Goal: Transaction & Acquisition: Download file/media

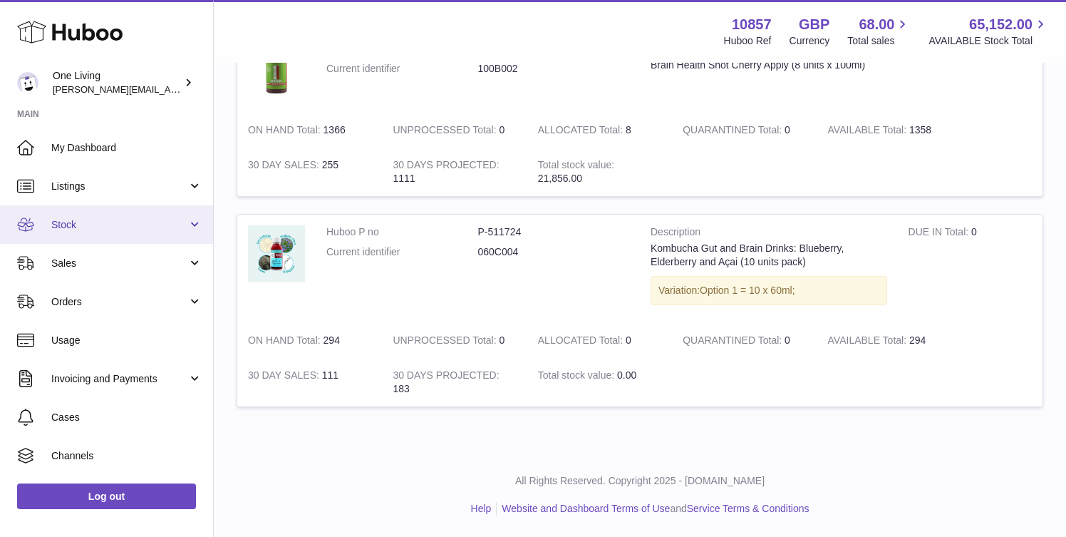
click at [165, 222] on span "Stock" at bounding box center [119, 225] width 136 height 14
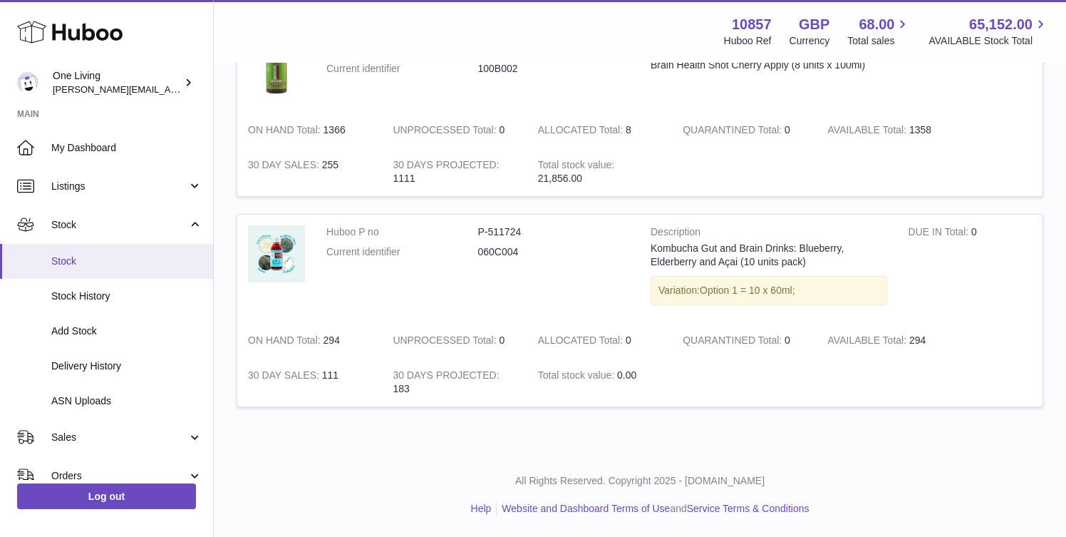
click at [170, 259] on span "Stock" at bounding box center [126, 261] width 151 height 14
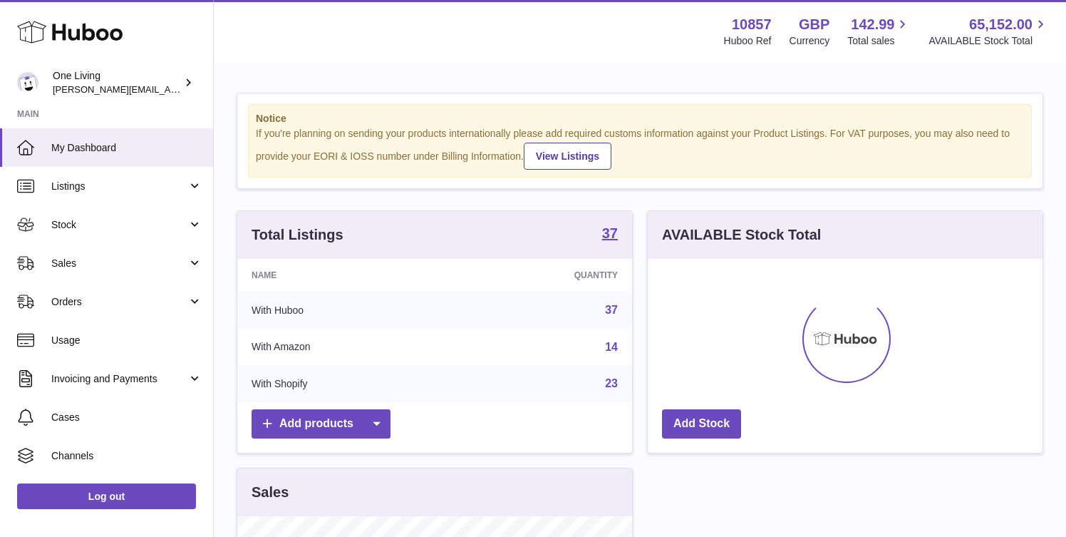
scroll to position [222, 395]
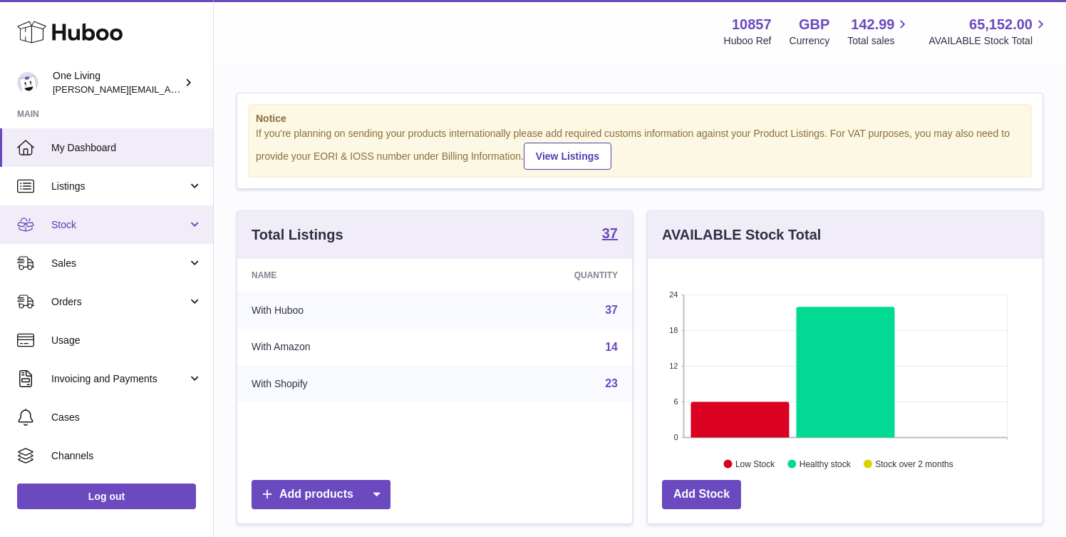
click at [177, 230] on span "Stock" at bounding box center [119, 225] width 136 height 14
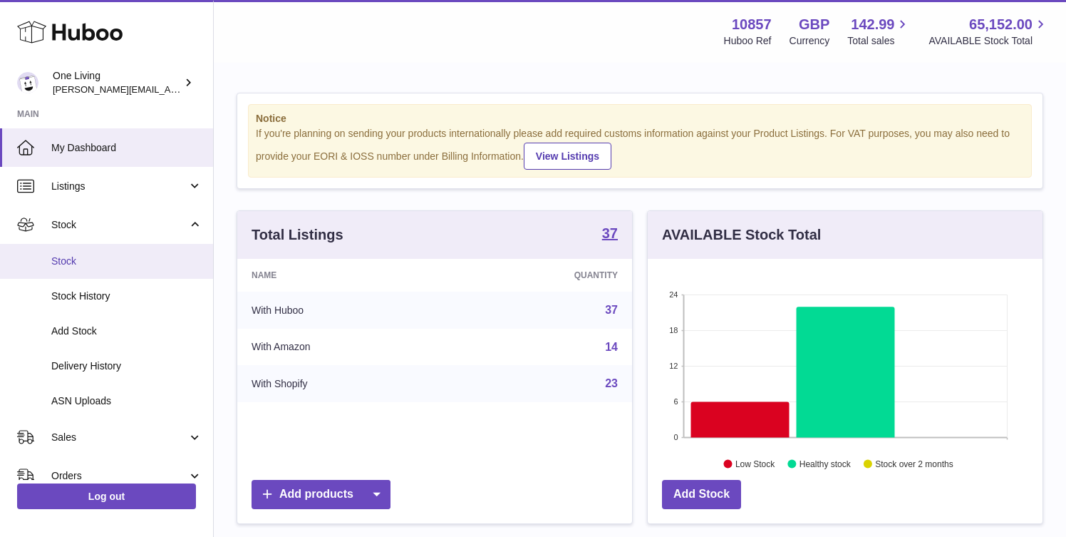
click at [164, 267] on span "Stock" at bounding box center [126, 261] width 151 height 14
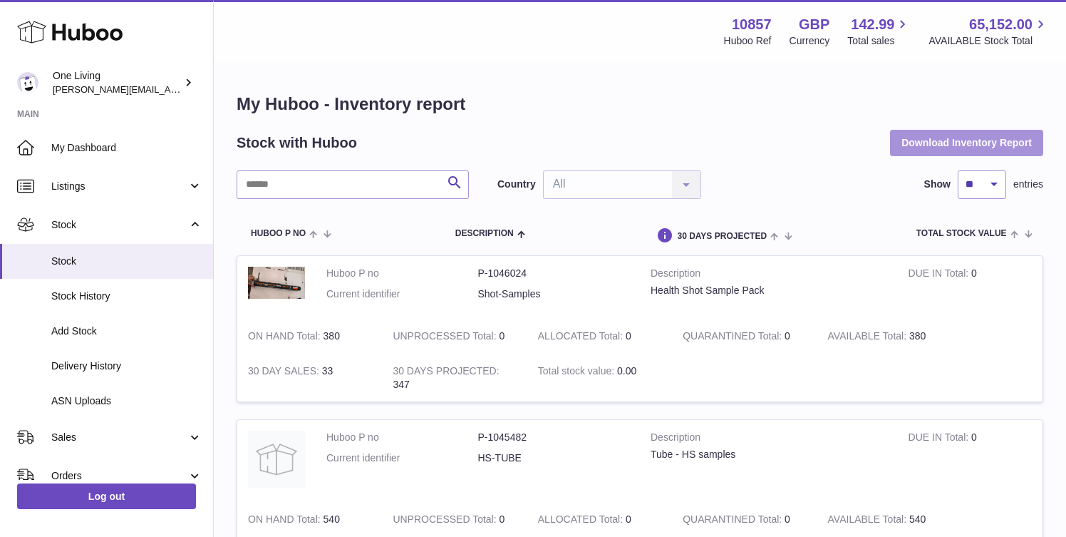
click at [931, 140] on button "Download Inventory Report" at bounding box center [966, 143] width 153 height 26
